Goal: Find specific page/section: Find specific page/section

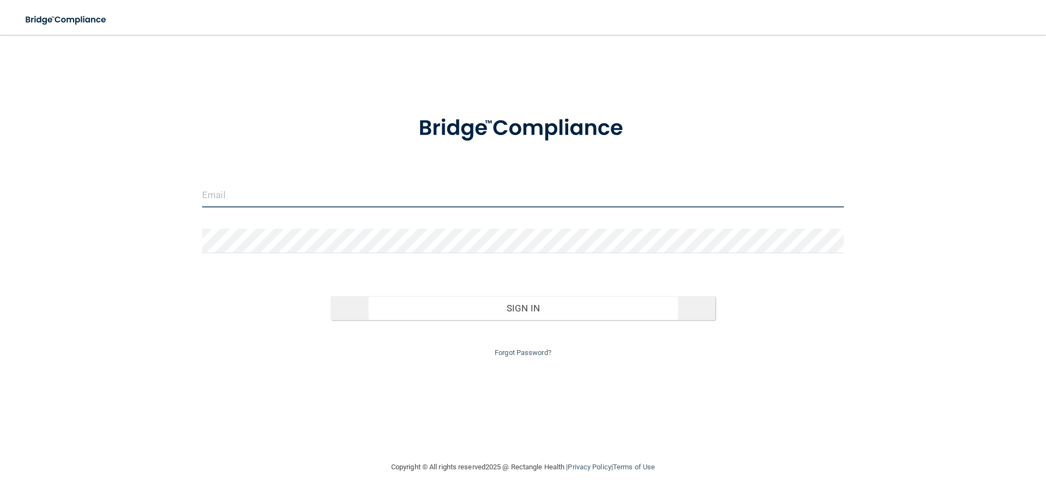
type input "[PERSON_NAME][EMAIL_ADDRESS][DOMAIN_NAME]"
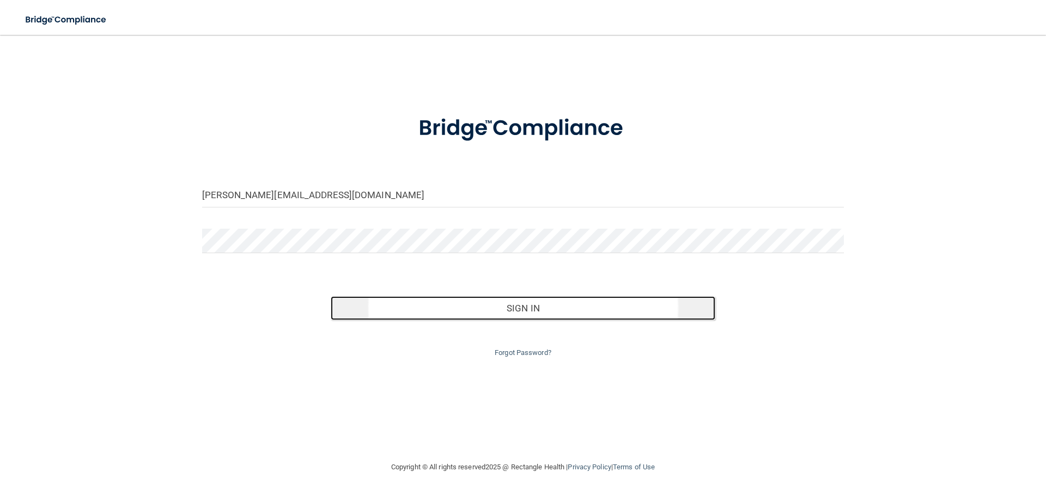
click at [434, 304] on button "Sign In" at bounding box center [523, 308] width 385 height 24
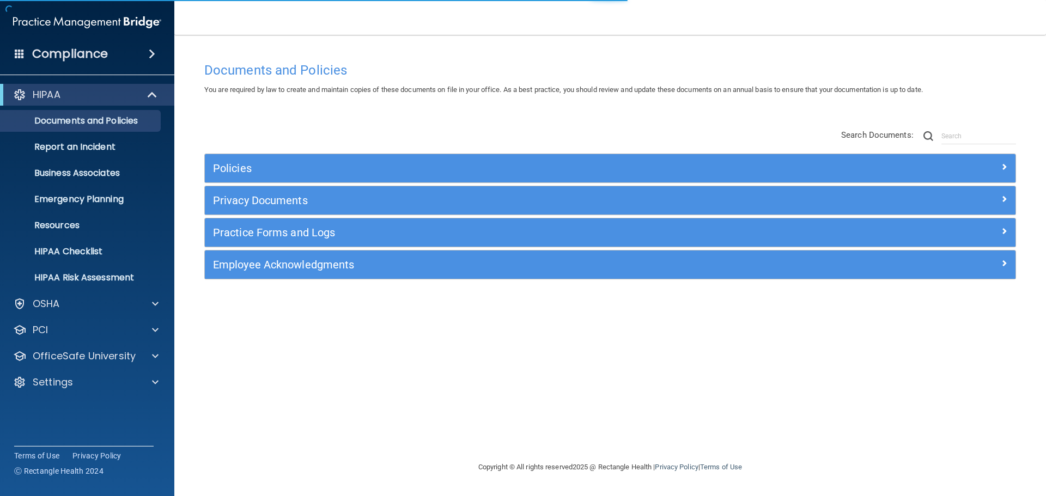
click at [149, 53] on span at bounding box center [152, 53] width 7 height 13
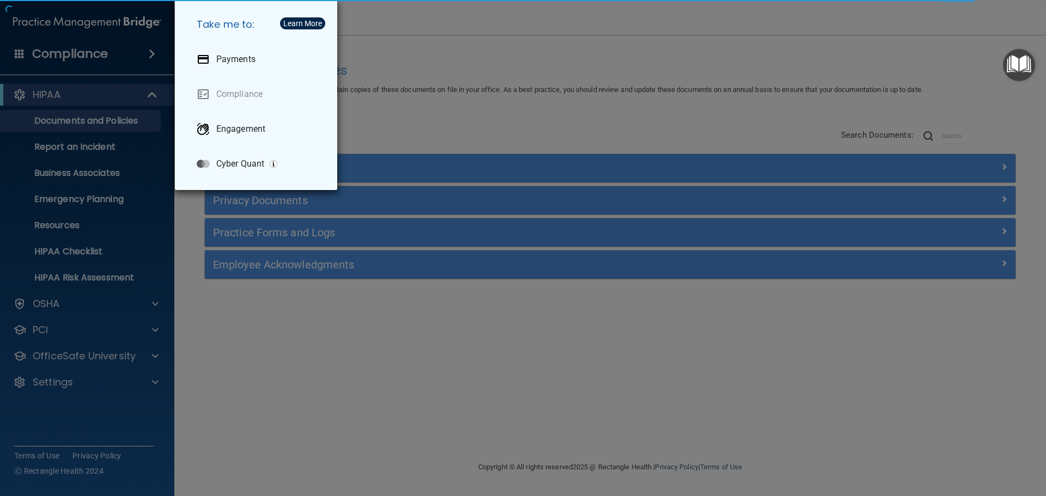
click at [445, 91] on div "Take me to: Payments Compliance Engagement Cyber Quant" at bounding box center [523, 248] width 1046 height 496
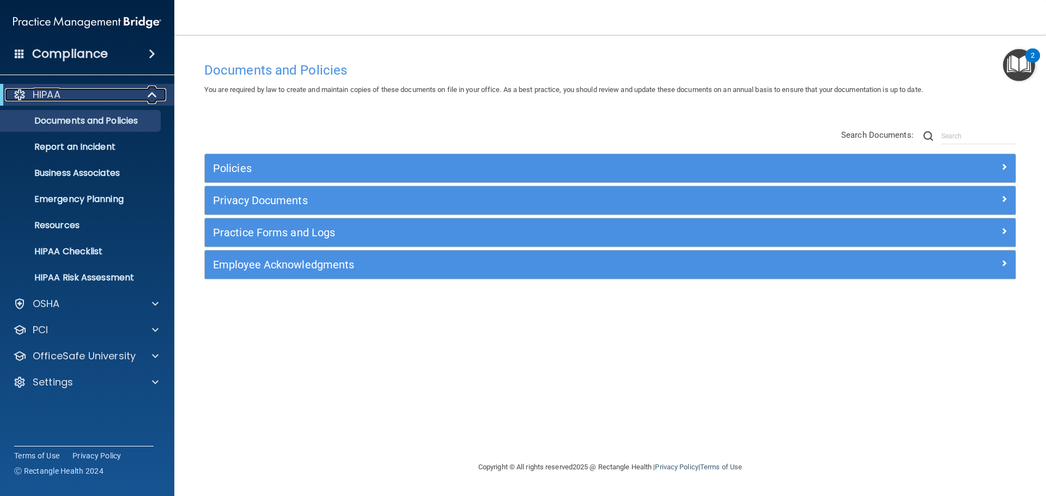
click at [149, 95] on span at bounding box center [153, 94] width 9 height 13
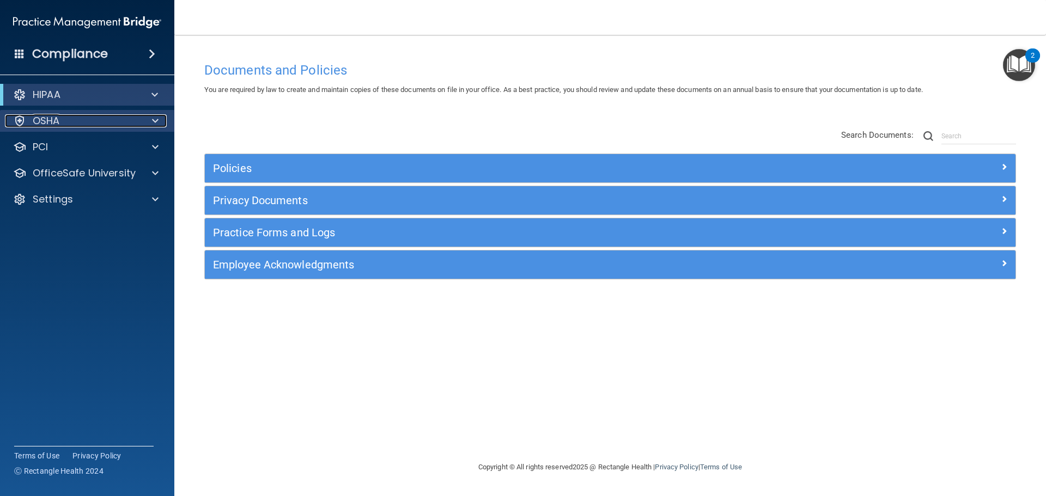
click at [153, 115] on span at bounding box center [155, 120] width 7 height 13
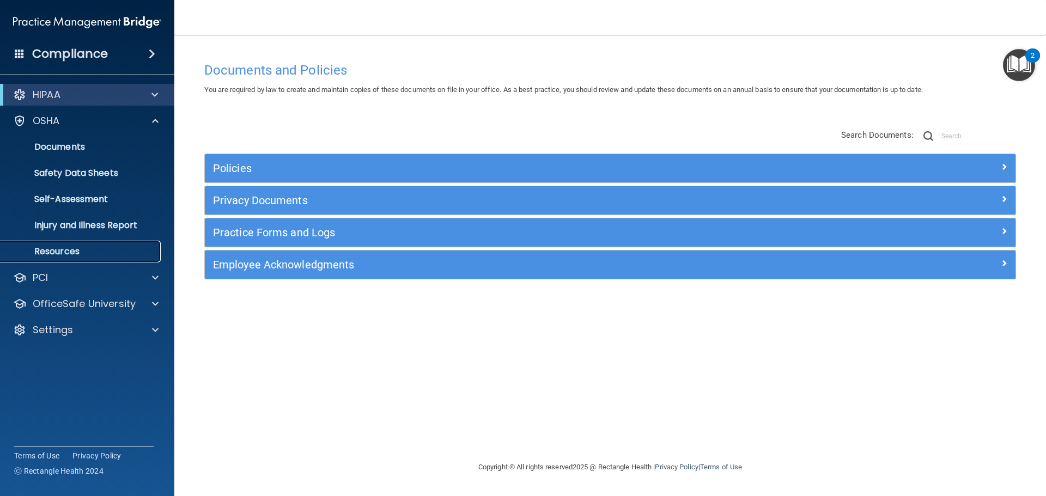
click at [69, 247] on p "Resources" at bounding box center [81, 251] width 149 height 11
